Goal: Browse casually

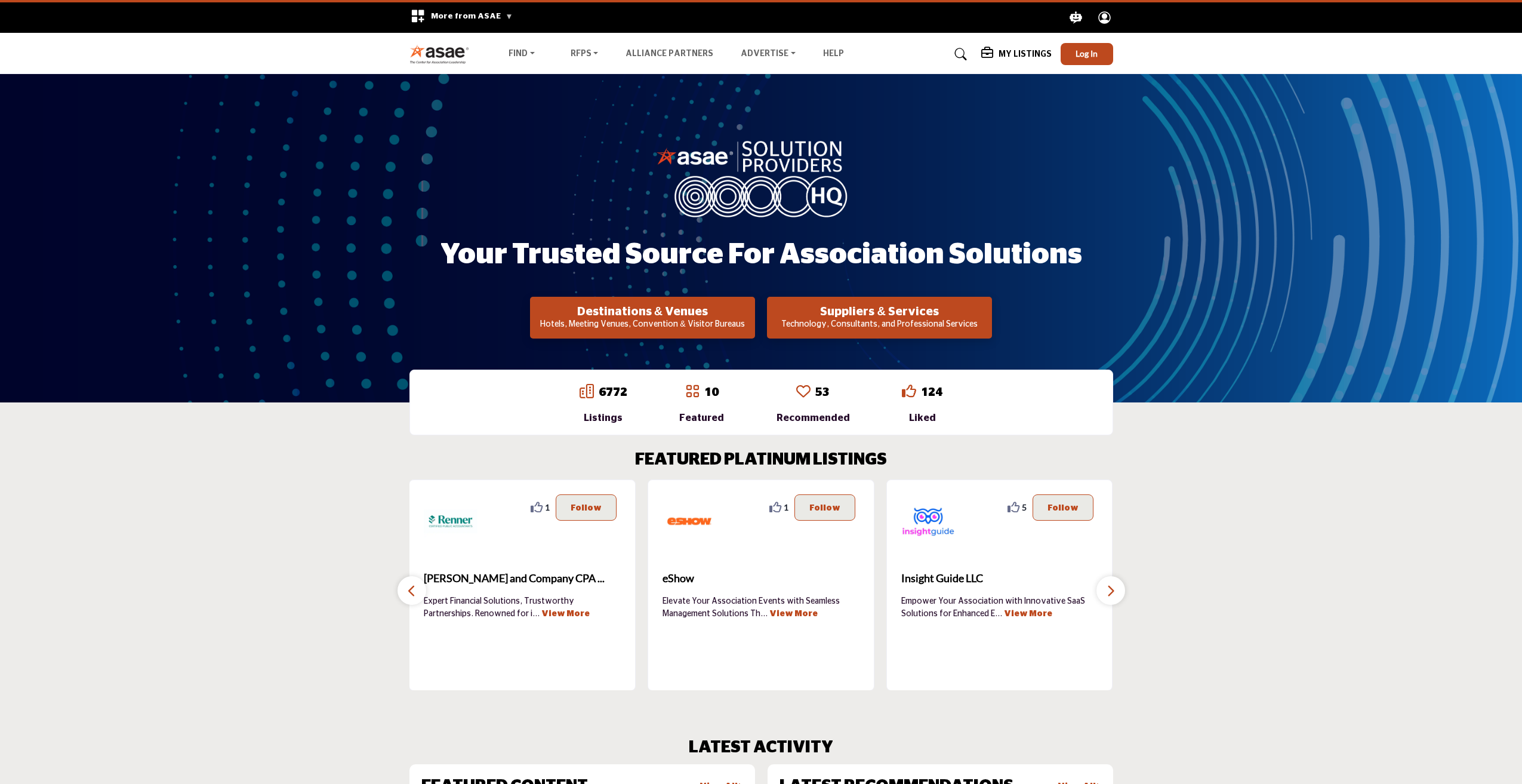
click at [1099, 591] on button "button" at bounding box center [1111, 590] width 29 height 29
click at [1111, 595] on icon "button" at bounding box center [1111, 590] width 10 height 15
click at [413, 594] on icon "button" at bounding box center [412, 590] width 10 height 15
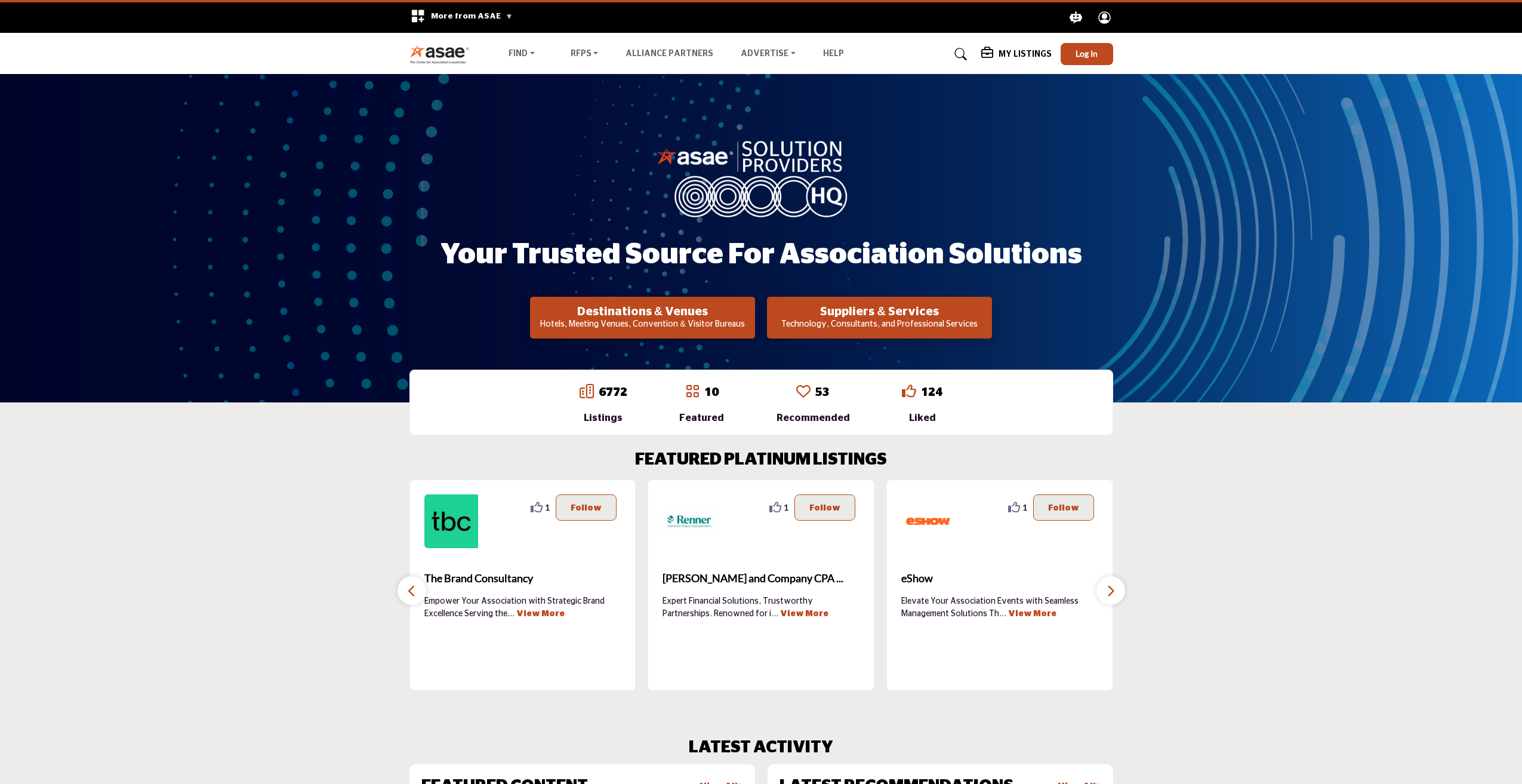
click at [410, 594] on icon "button" at bounding box center [412, 590] width 10 height 15
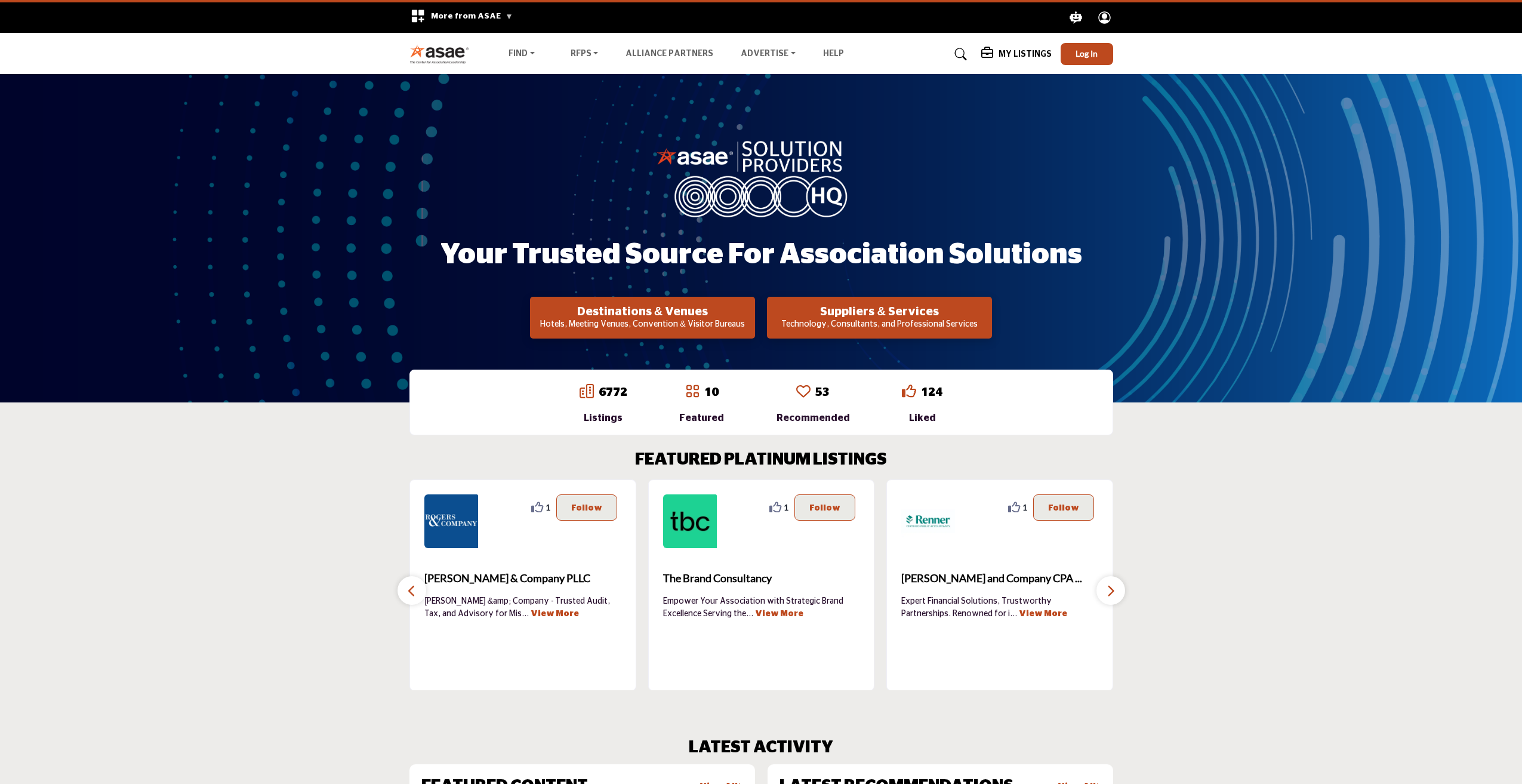
click at [407, 594] on icon "button" at bounding box center [412, 590] width 10 height 15
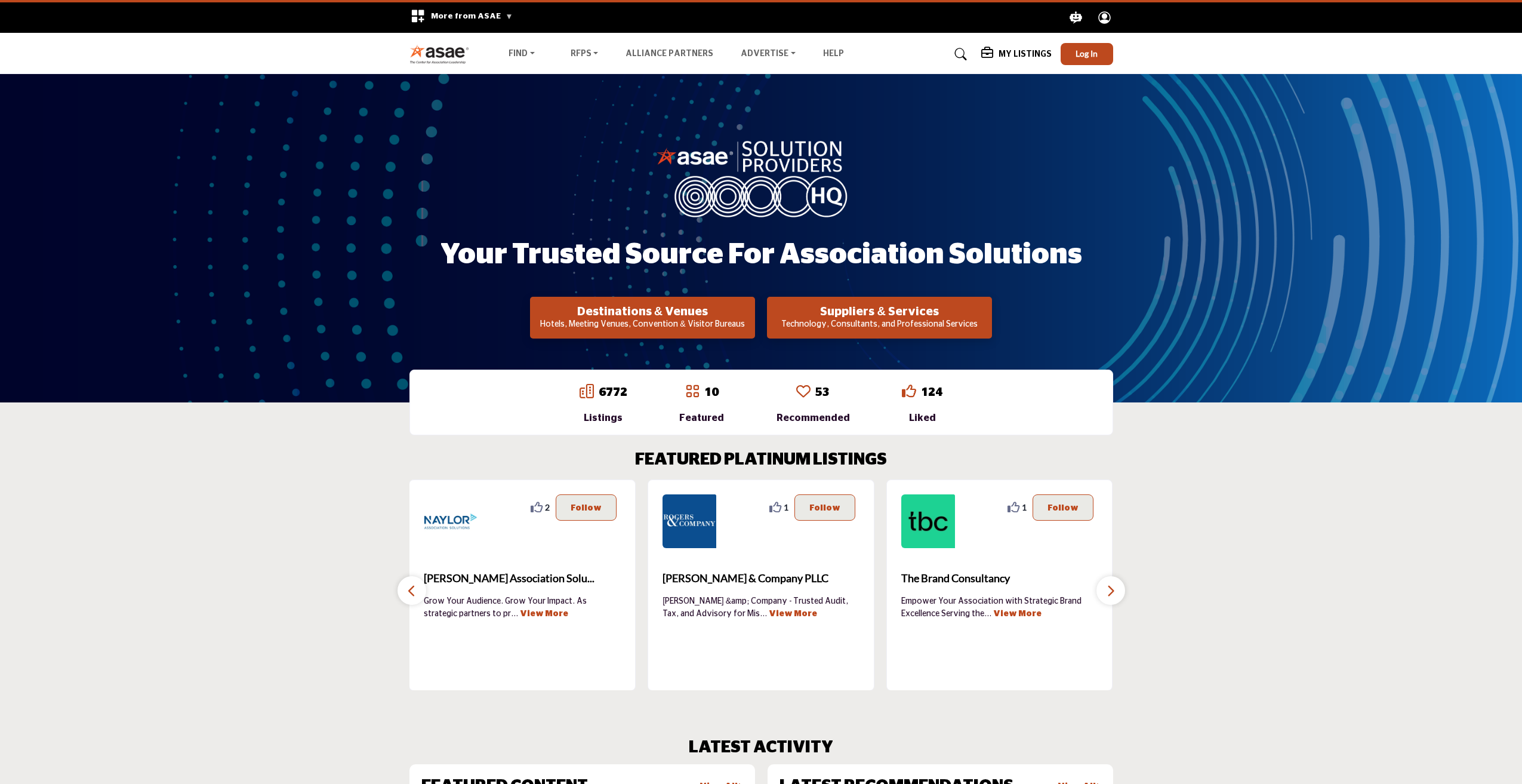
click at [405, 594] on button "button" at bounding box center [411, 590] width 29 height 29
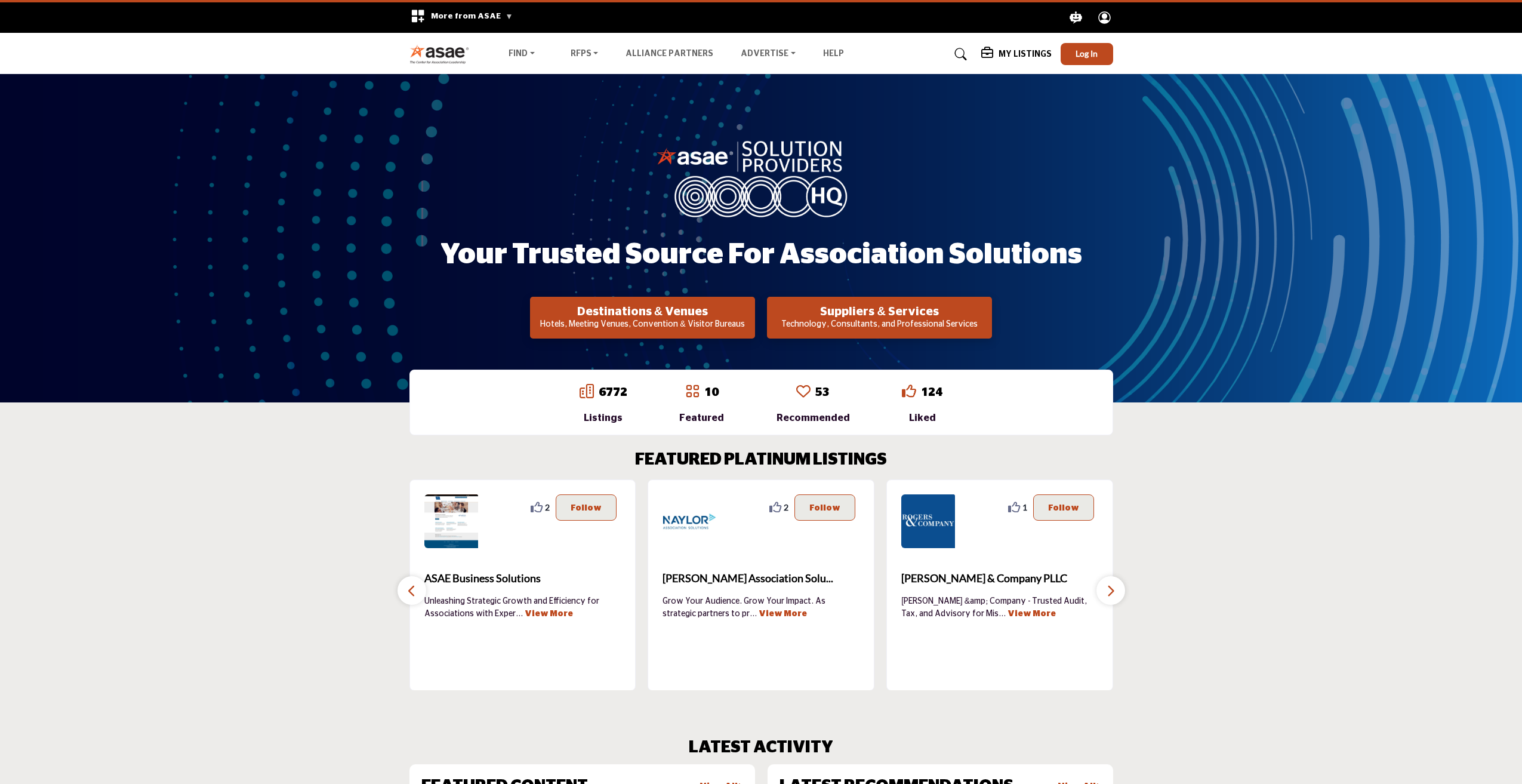
click at [405, 594] on button "button" at bounding box center [411, 590] width 29 height 29
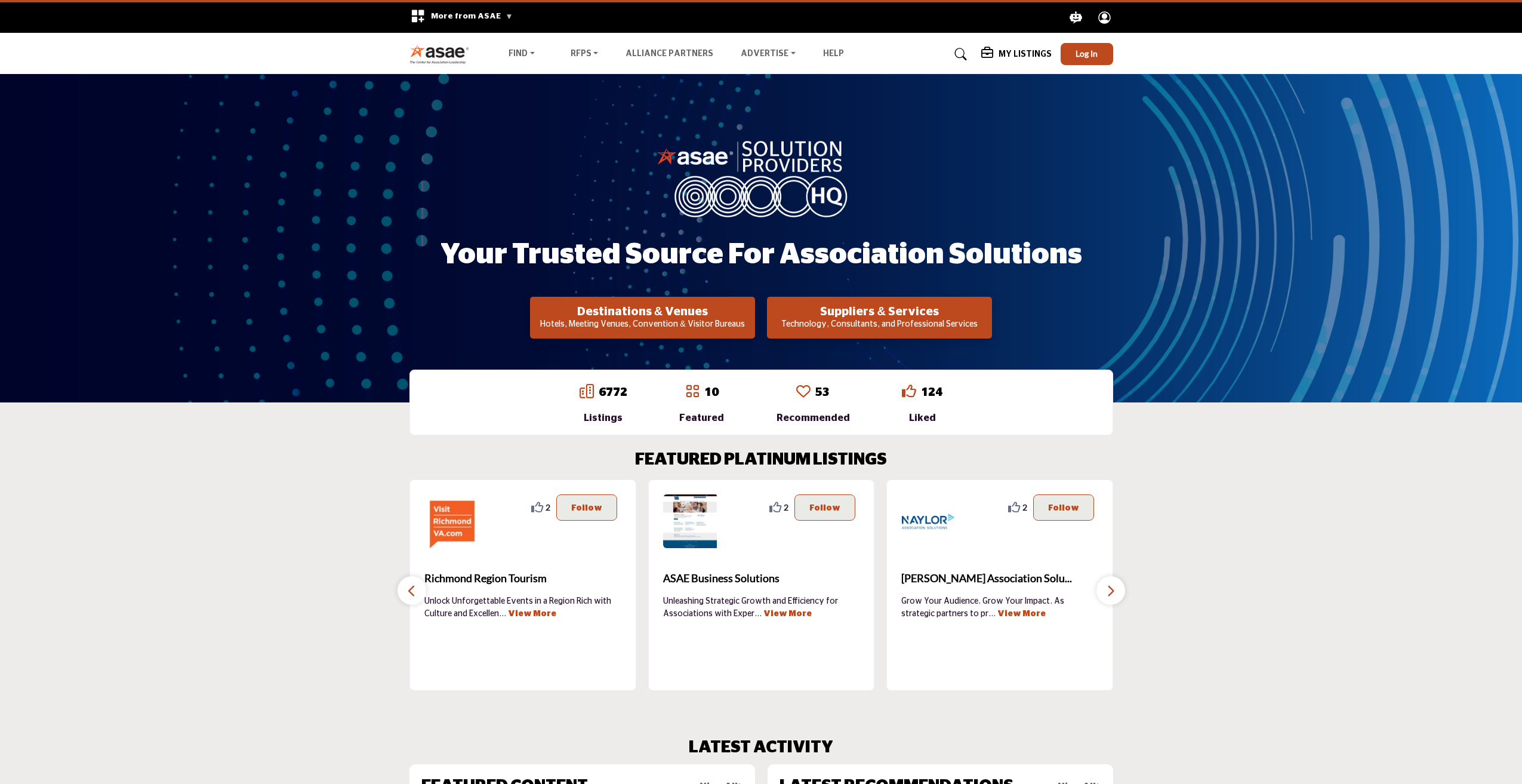
click at [405, 594] on button "button" at bounding box center [411, 590] width 29 height 29
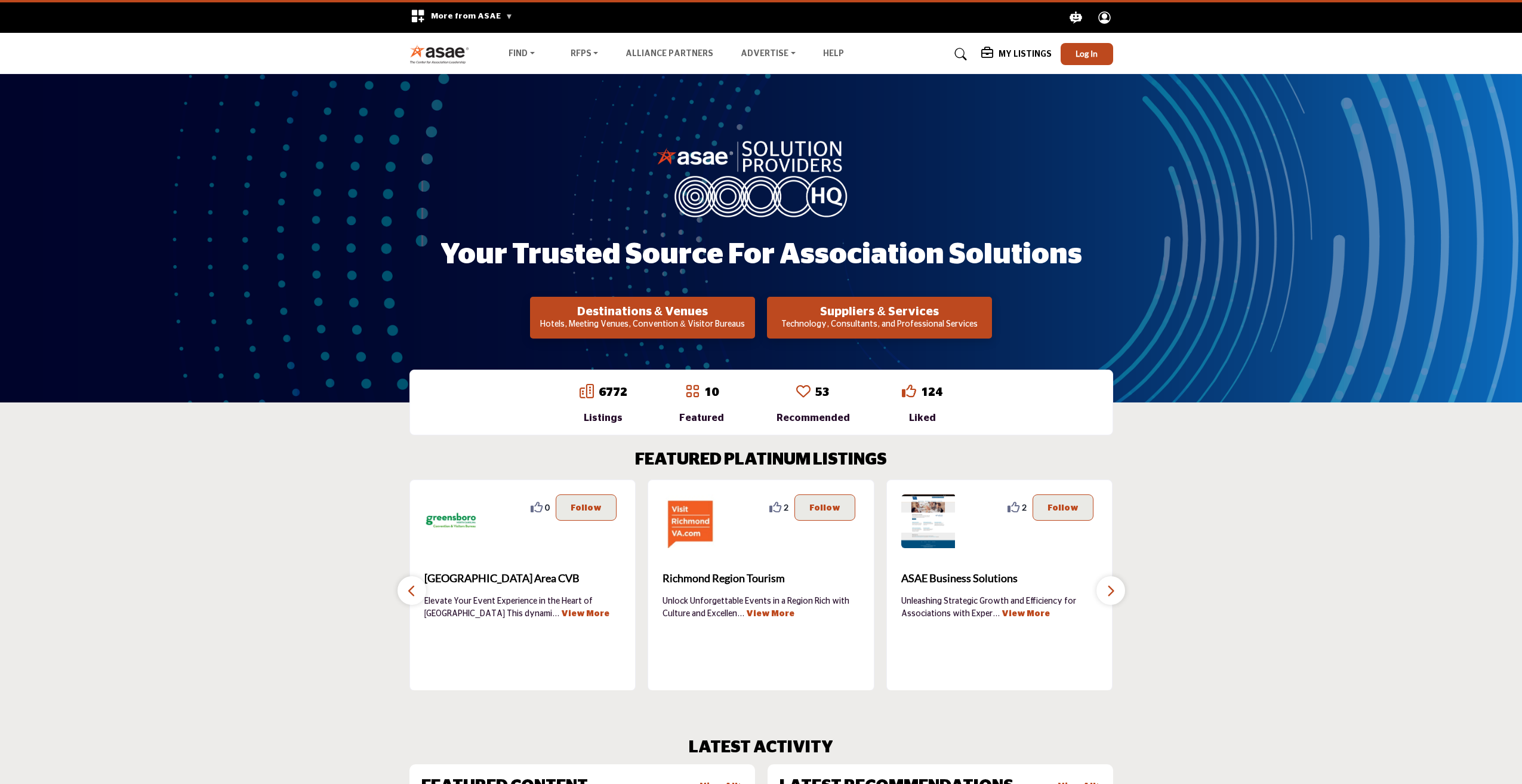
click at [405, 594] on button "button" at bounding box center [411, 590] width 29 height 29
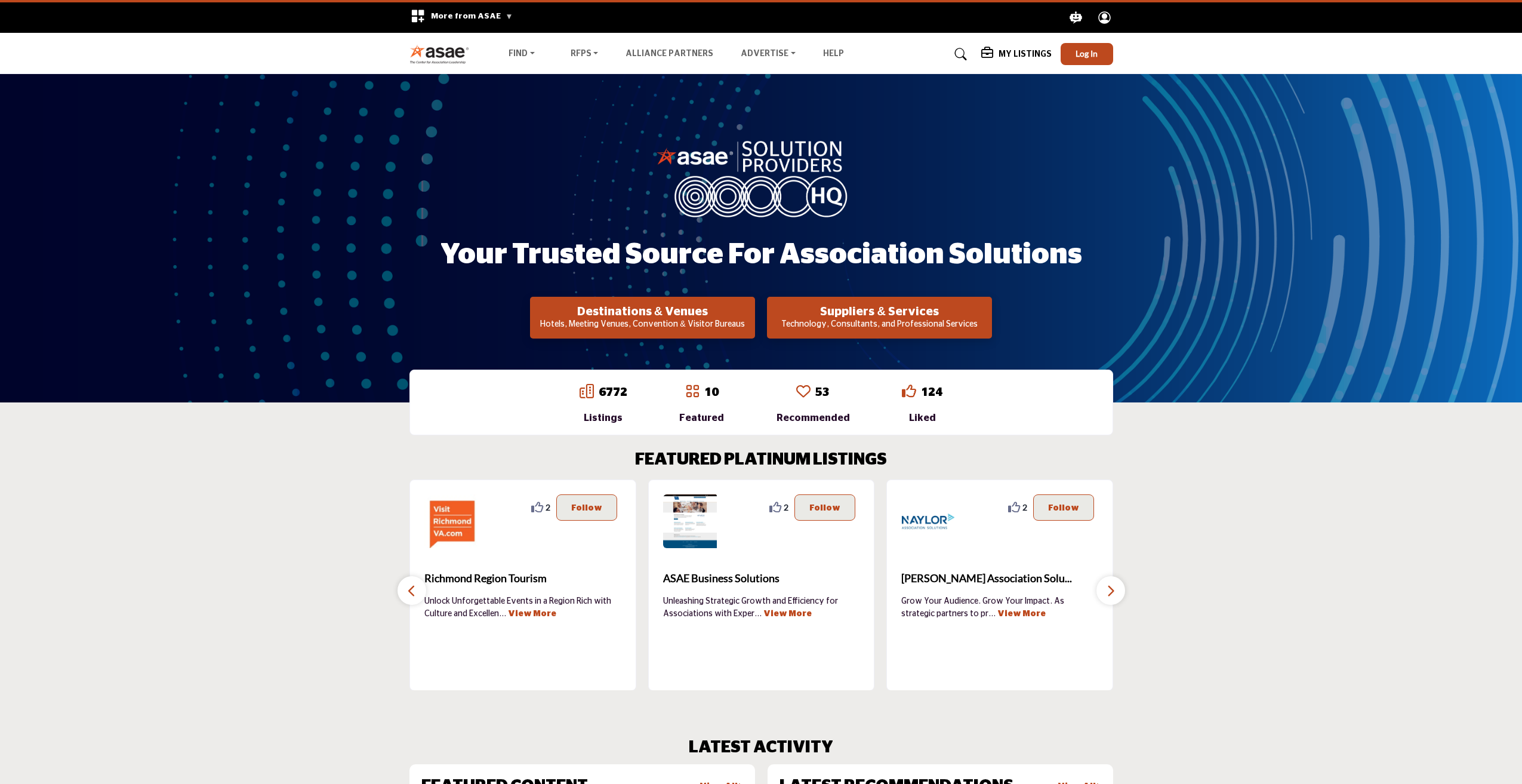
click at [1113, 596] on icon "button" at bounding box center [1111, 590] width 10 height 15
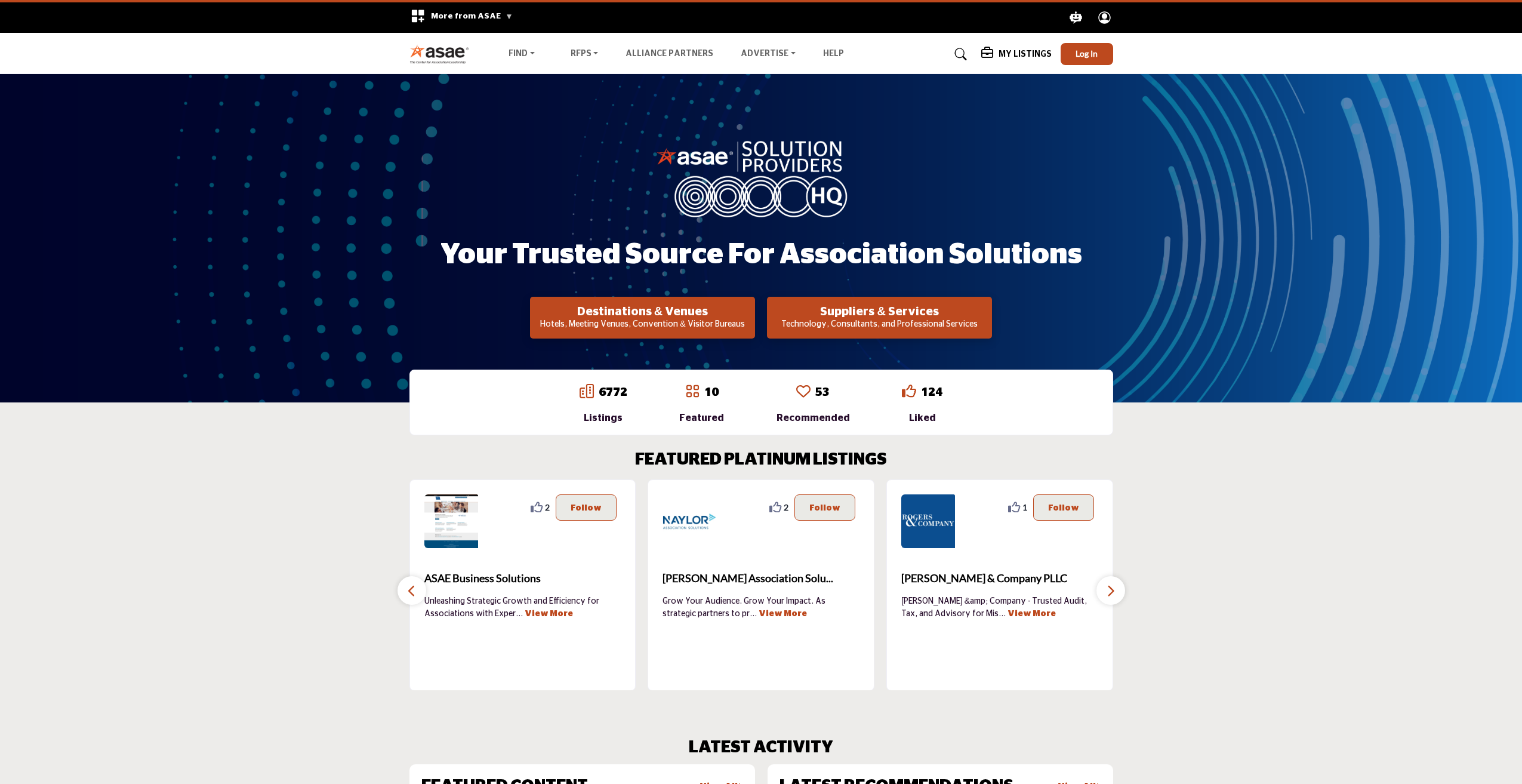
click at [1113, 596] on icon "button" at bounding box center [1111, 590] width 10 height 15
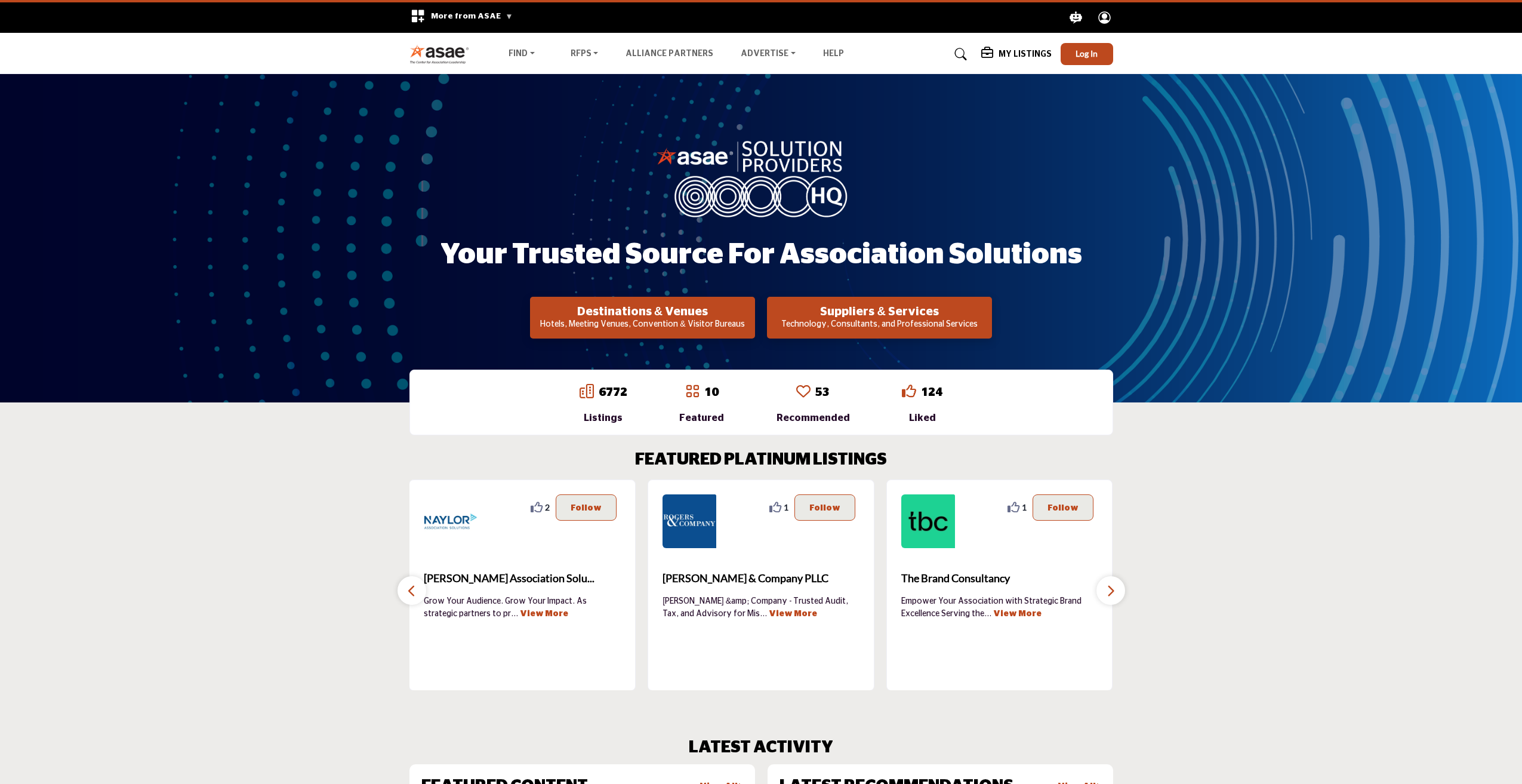
click at [1113, 596] on icon "button" at bounding box center [1111, 590] width 10 height 15
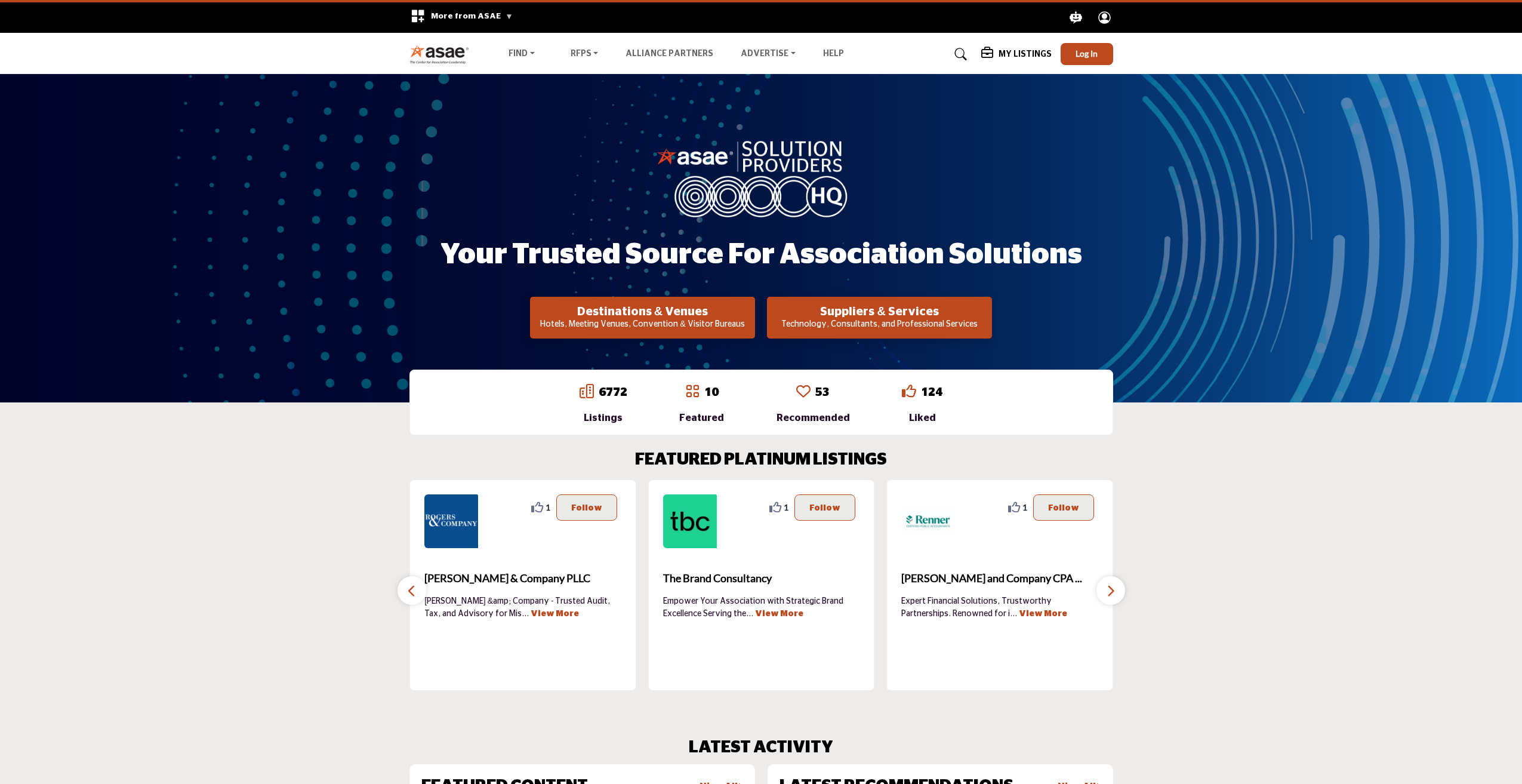
click at [1113, 596] on icon "button" at bounding box center [1111, 590] width 10 height 15
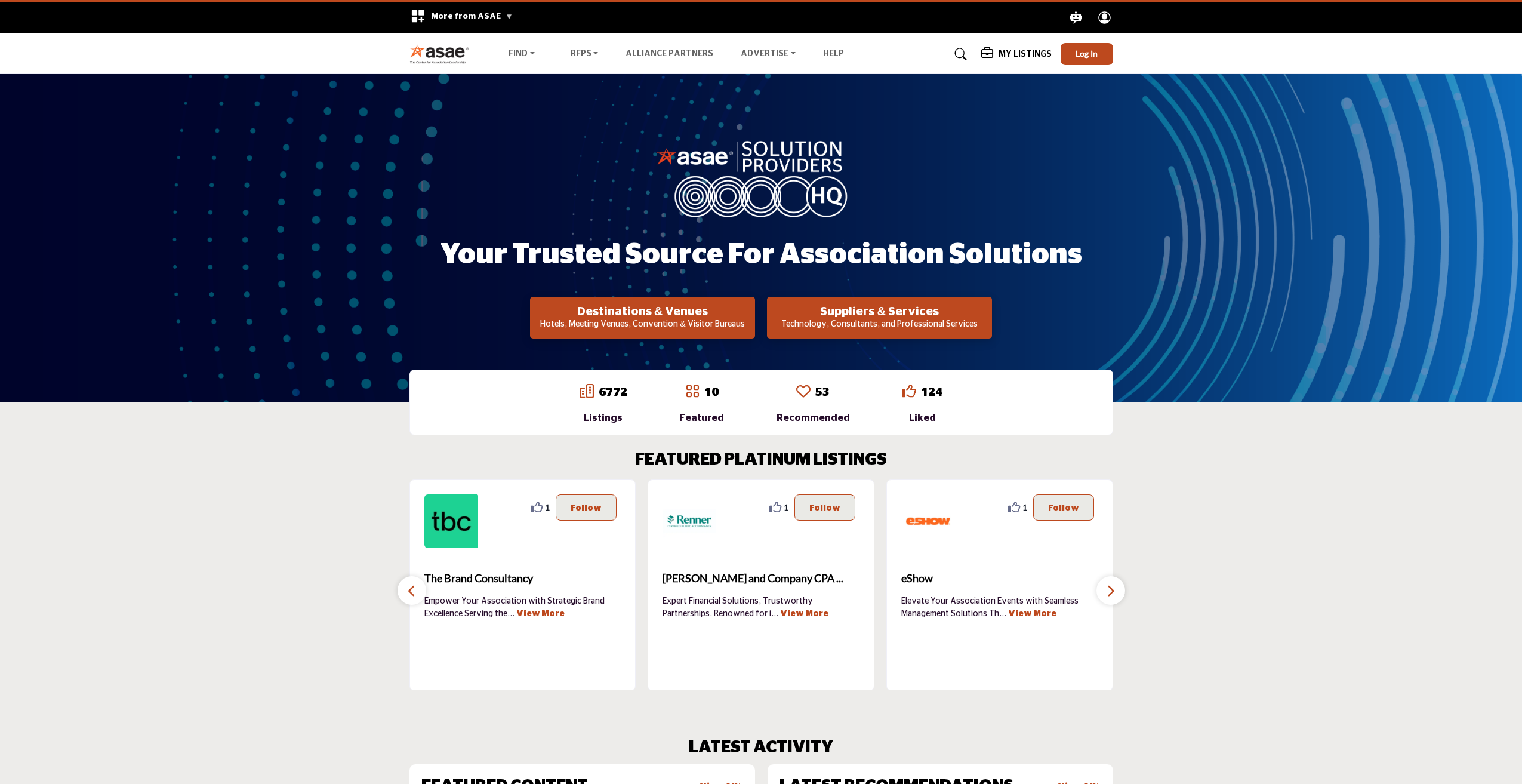
click at [1113, 596] on icon "button" at bounding box center [1111, 590] width 10 height 15
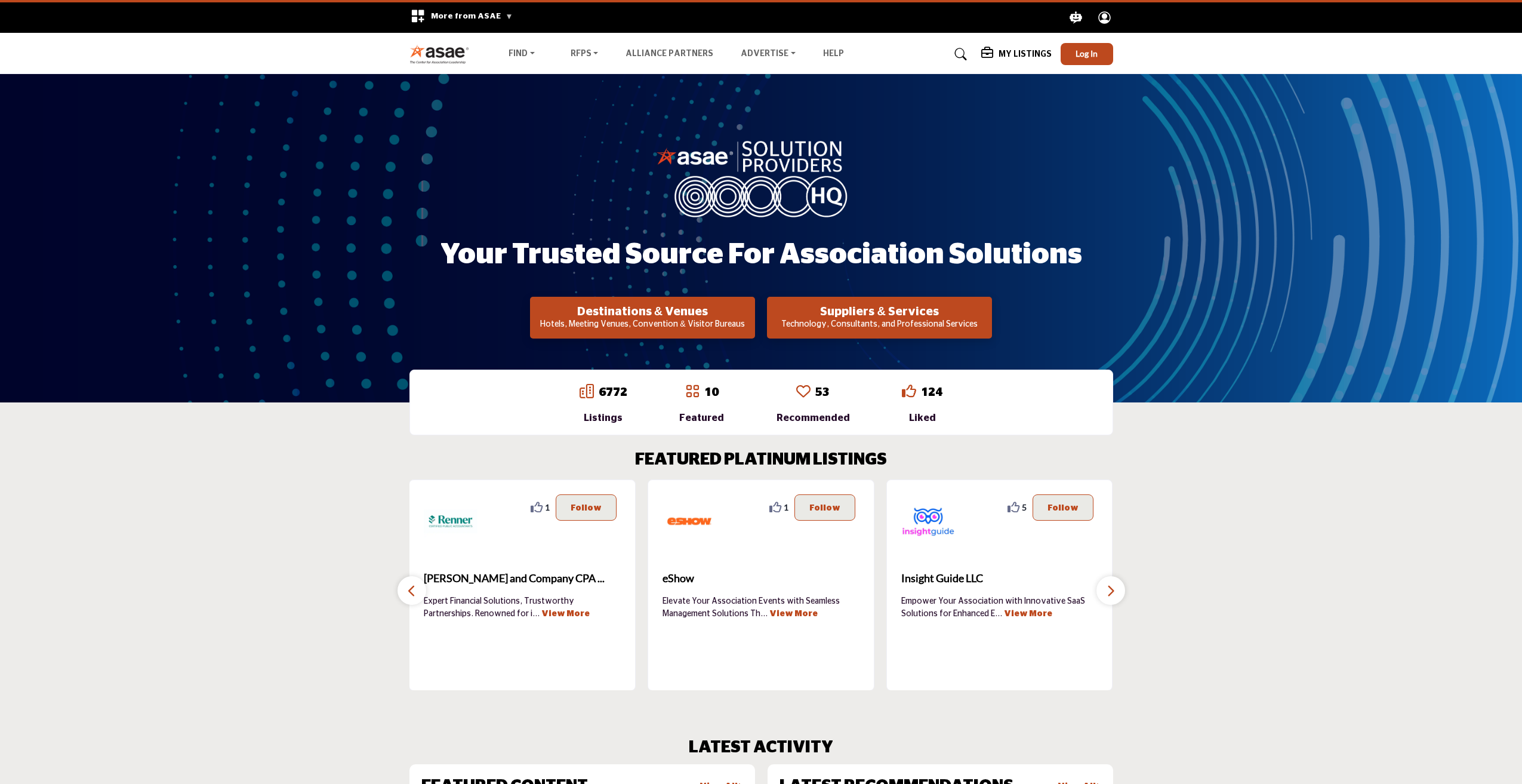
click at [1113, 596] on icon "button" at bounding box center [1111, 590] width 10 height 15
